Goal: Task Accomplishment & Management: Manage account settings

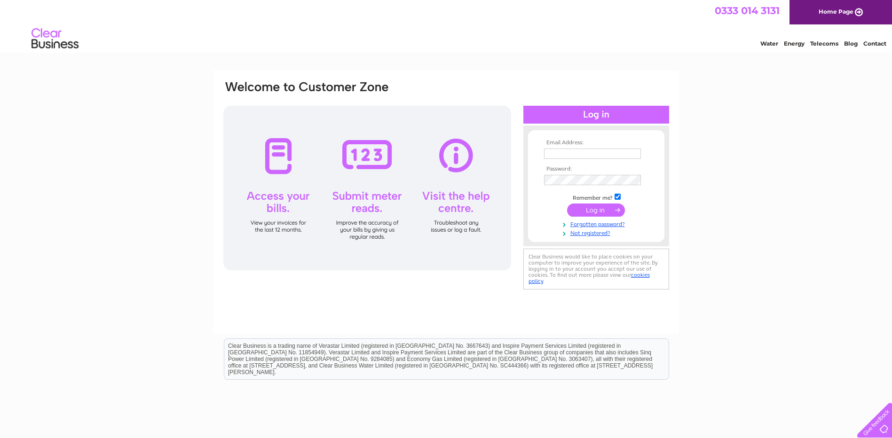
click at [574, 153] on input "text" at bounding box center [592, 154] width 97 height 10
type input "[EMAIL_ADDRESS][DOMAIN_NAME]"
click at [594, 211] on input "submit" at bounding box center [596, 211] width 58 height 13
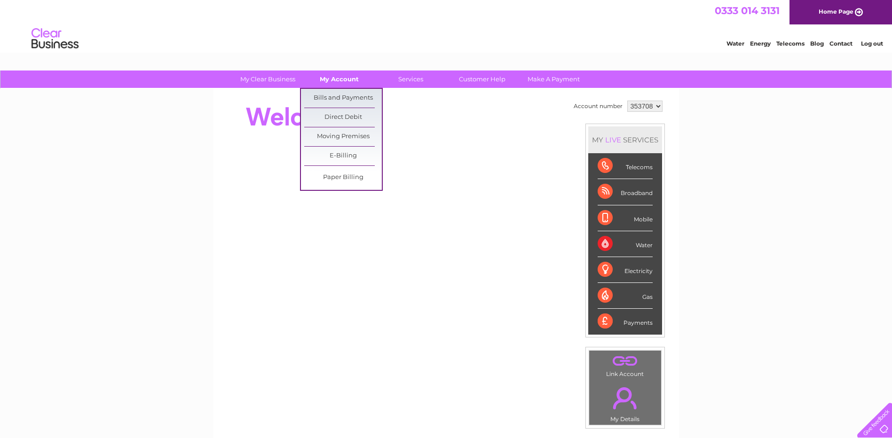
click at [348, 79] on link "My Account" at bounding box center [339, 79] width 78 height 17
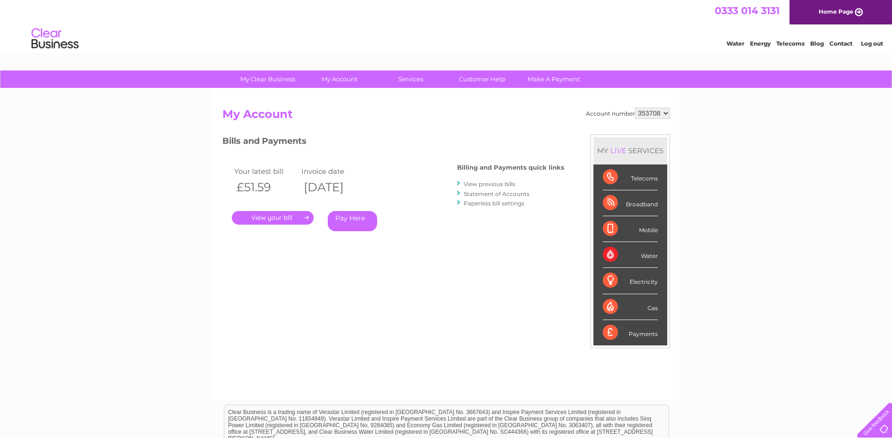
click at [279, 219] on link "." at bounding box center [273, 218] width 82 height 14
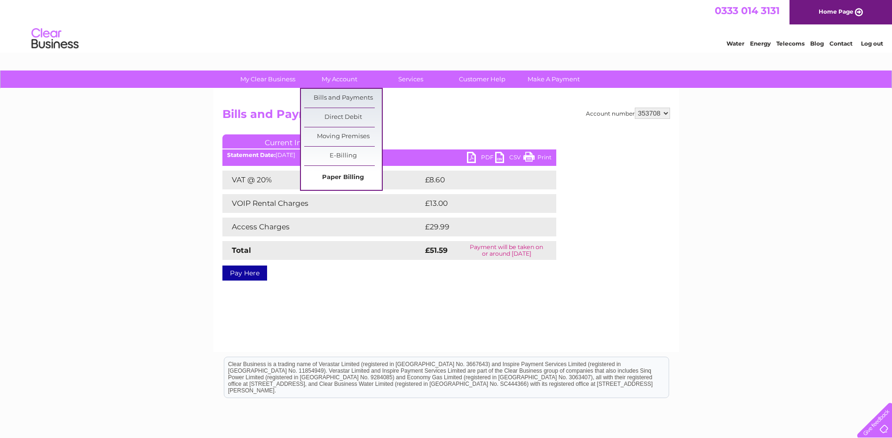
click at [338, 179] on link "Paper Billing" at bounding box center [343, 177] width 78 height 19
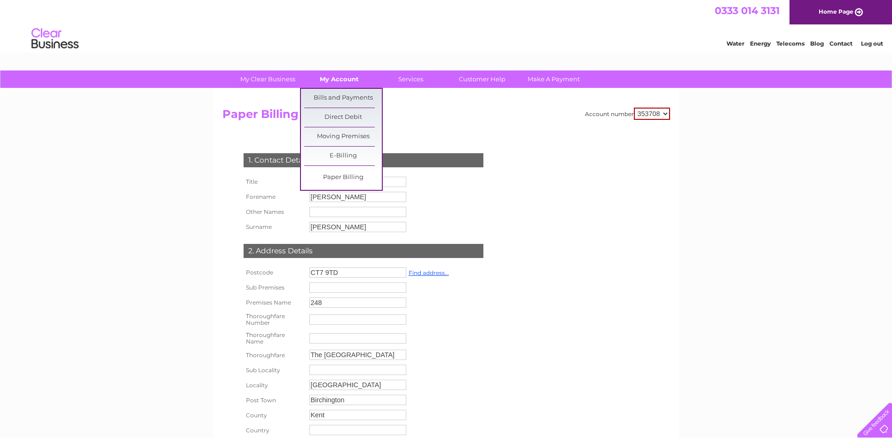
click at [342, 82] on link "My Account" at bounding box center [339, 79] width 78 height 17
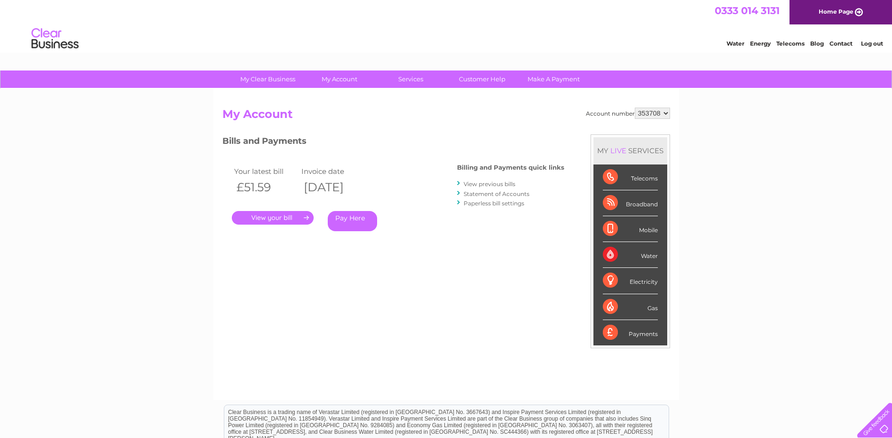
click at [279, 222] on link "." at bounding box center [273, 218] width 82 height 14
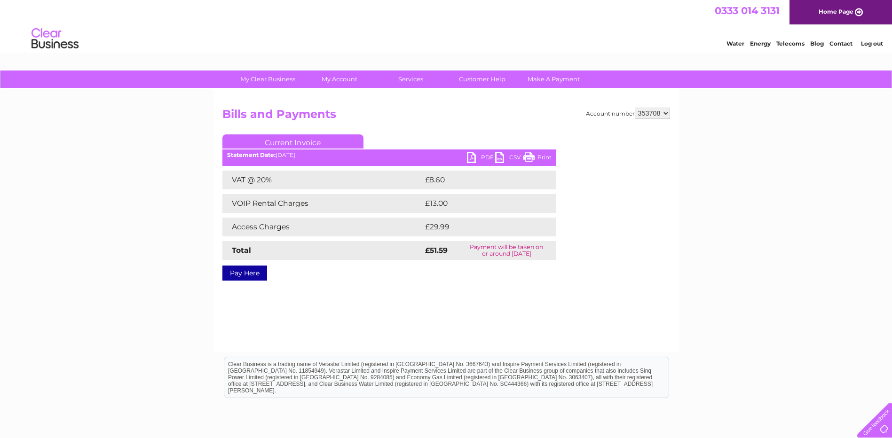
click at [483, 160] on link "PDF" at bounding box center [481, 159] width 28 height 14
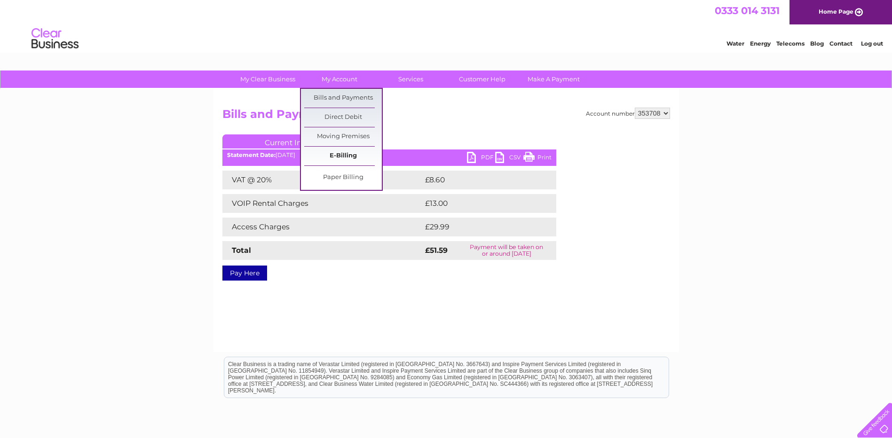
click at [332, 157] on link "E-Billing" at bounding box center [343, 156] width 78 height 19
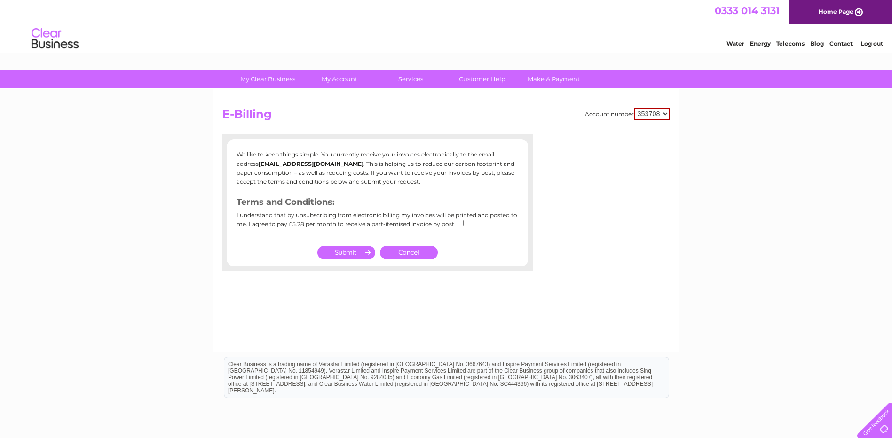
click at [396, 248] on link "Cancel" at bounding box center [409, 253] width 58 height 14
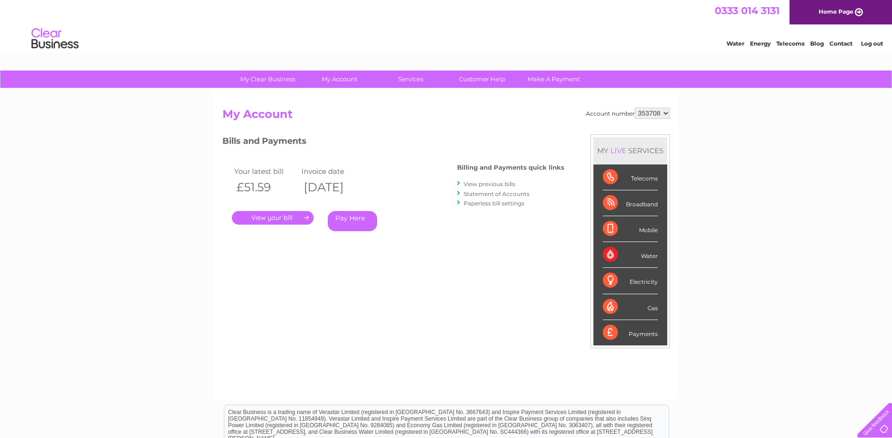
click at [271, 222] on link "." at bounding box center [273, 218] width 82 height 14
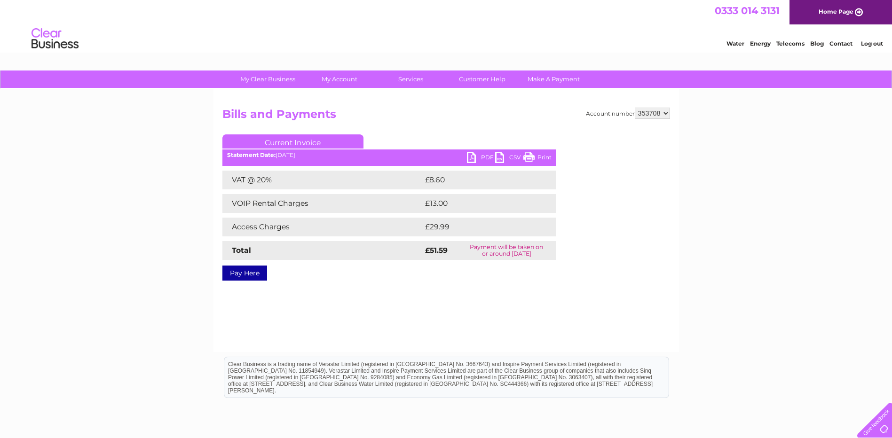
click at [532, 160] on link "Print" at bounding box center [537, 159] width 28 height 14
